Goal: Entertainment & Leisure: Consume media (video, audio)

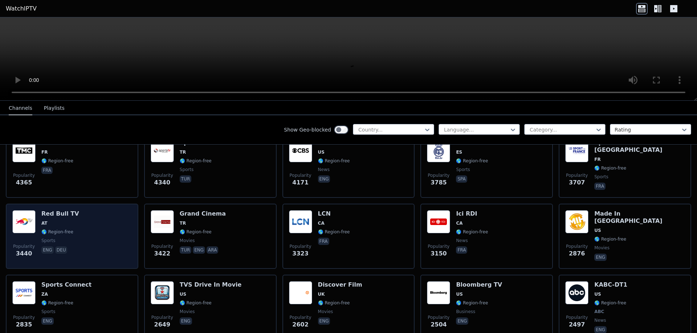
scroll to position [218, 0]
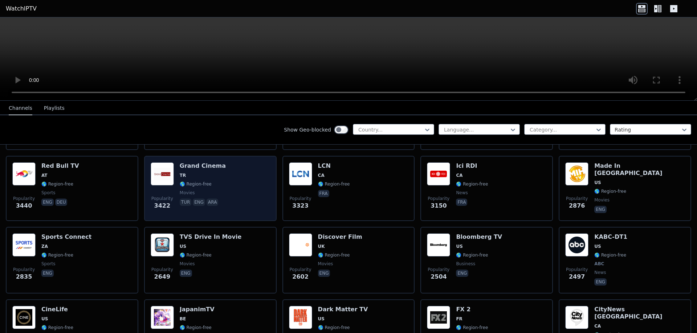
click at [230, 173] on div "Popularity 3422 Grand Cinema TR 🌎 Region-free movies tur eng ara" at bounding box center [210, 189] width 119 height 52
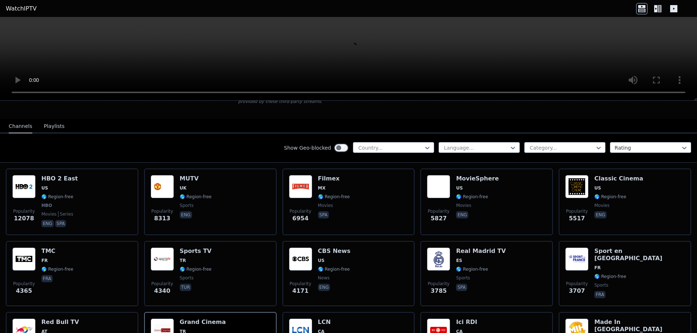
scroll to position [36, 0]
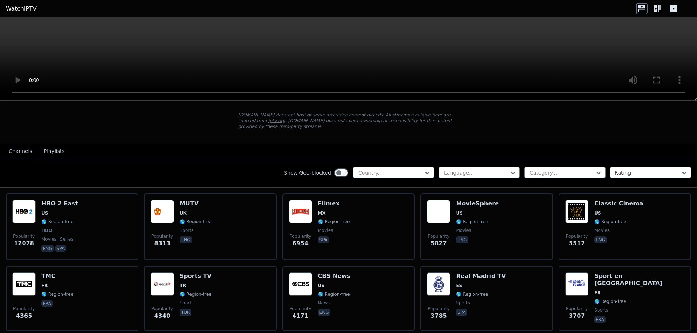
click at [47, 148] on button "Playlists" at bounding box center [54, 152] width 21 height 14
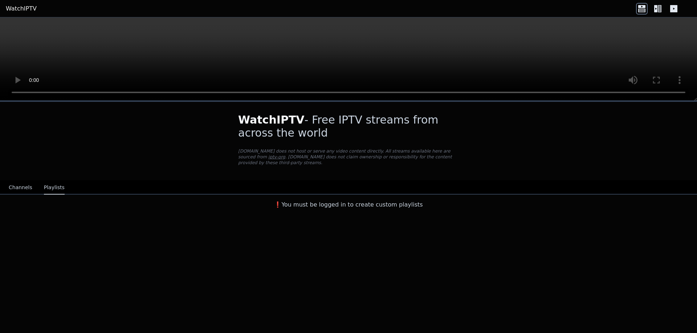
click at [6, 181] on div "Channels Playlists" at bounding box center [36, 188] width 67 height 14
click at [12, 181] on button "Channels" at bounding box center [21, 188] width 24 height 14
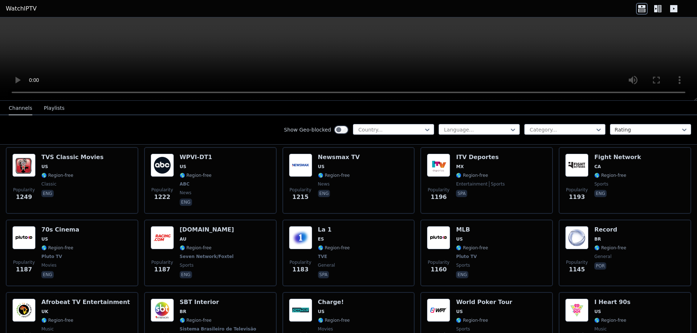
scroll to position [979, 0]
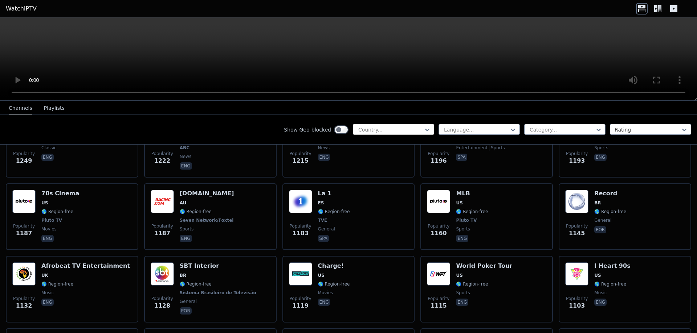
click at [391, 132] on div at bounding box center [390, 129] width 66 height 7
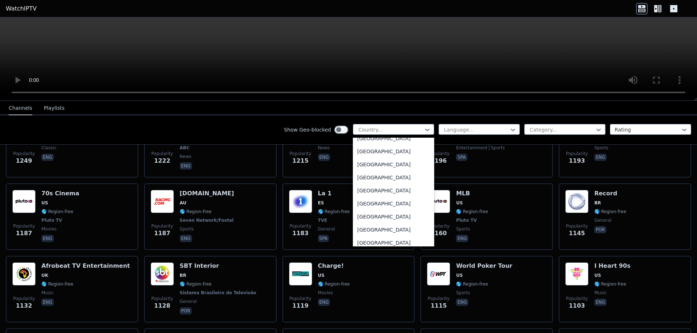
scroll to position [1923, 0]
click at [363, 177] on div "Portugal" at bounding box center [393, 176] width 81 height 13
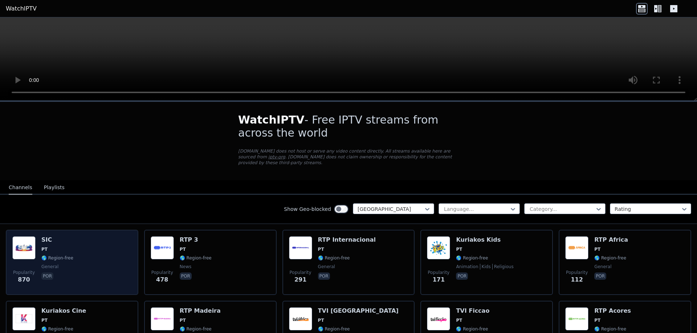
click at [89, 245] on div "Popularity 870 SIC PT 🌎 Region-free general por" at bounding box center [71, 263] width 119 height 52
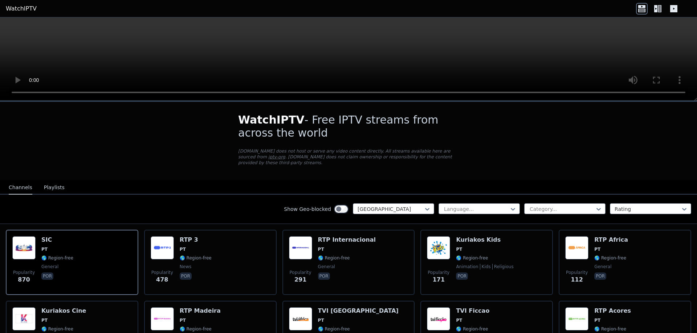
click at [502, 61] on video at bounding box center [348, 58] width 697 height 83
